Goal: Task Accomplishment & Management: Complete application form

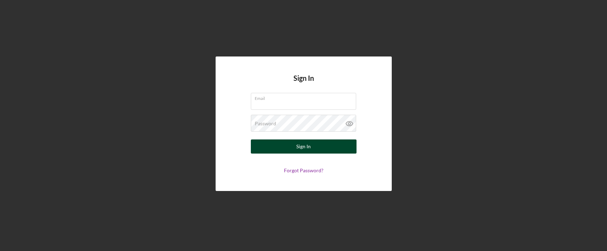
type input "[EMAIL_ADDRESS][DOMAIN_NAME]"
click at [290, 146] on button "Sign In" at bounding box center [304, 146] width 106 height 14
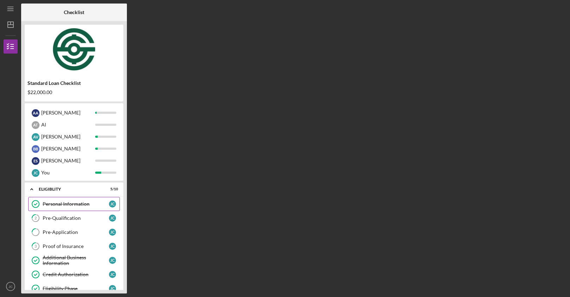
click at [60, 205] on div "Personal Information" at bounding box center [76, 204] width 66 height 6
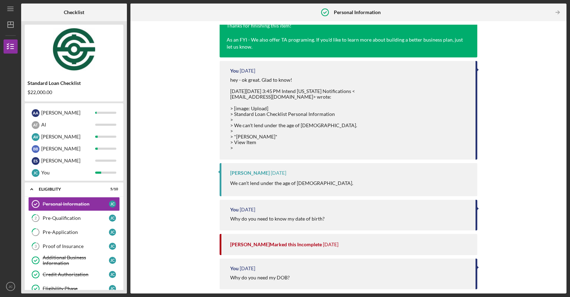
scroll to position [4778, 0]
